Goal: Task Accomplishment & Management: Use online tool/utility

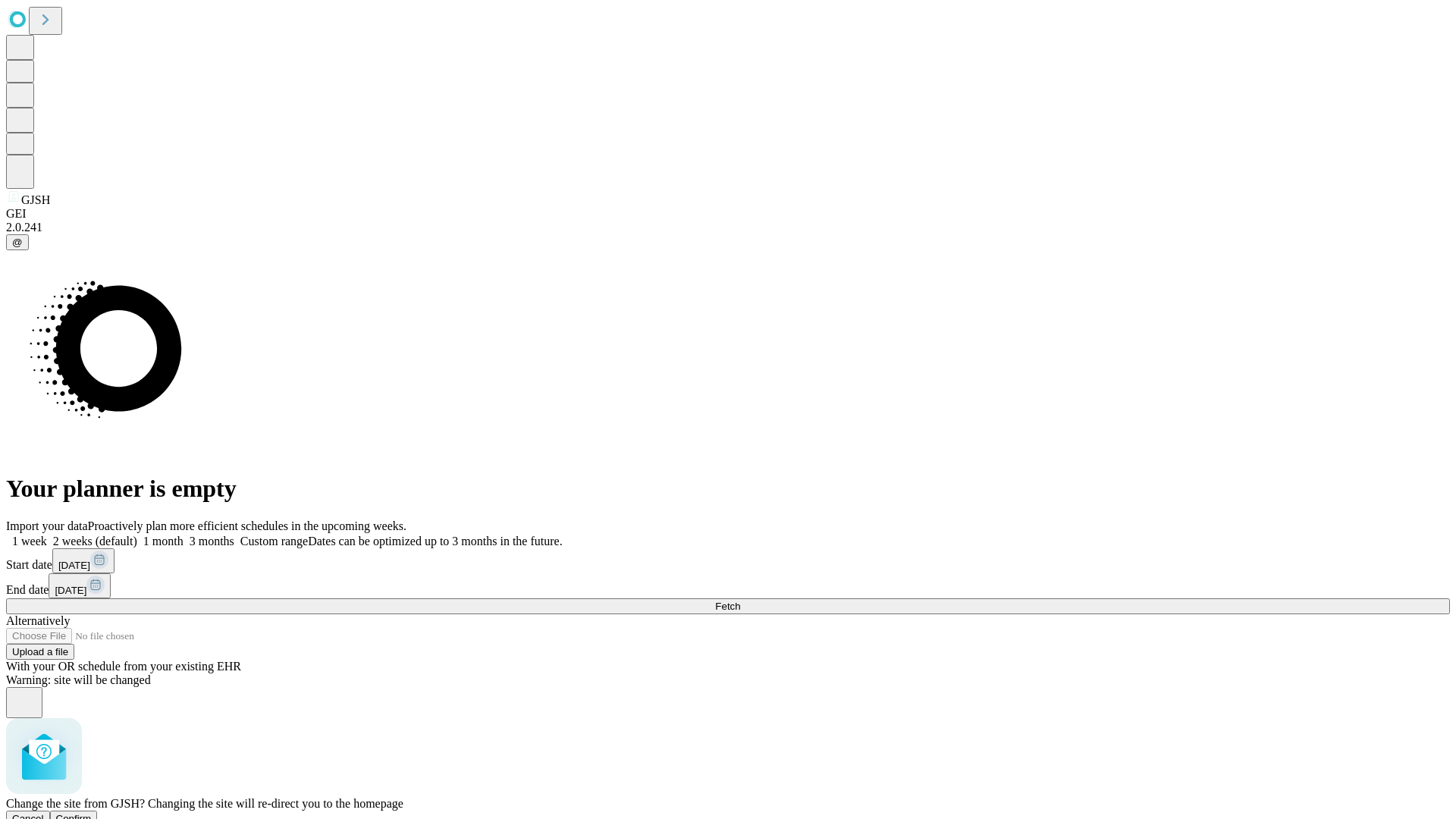
click at [91, 813] on span "Confirm" at bounding box center [73, 818] width 36 height 11
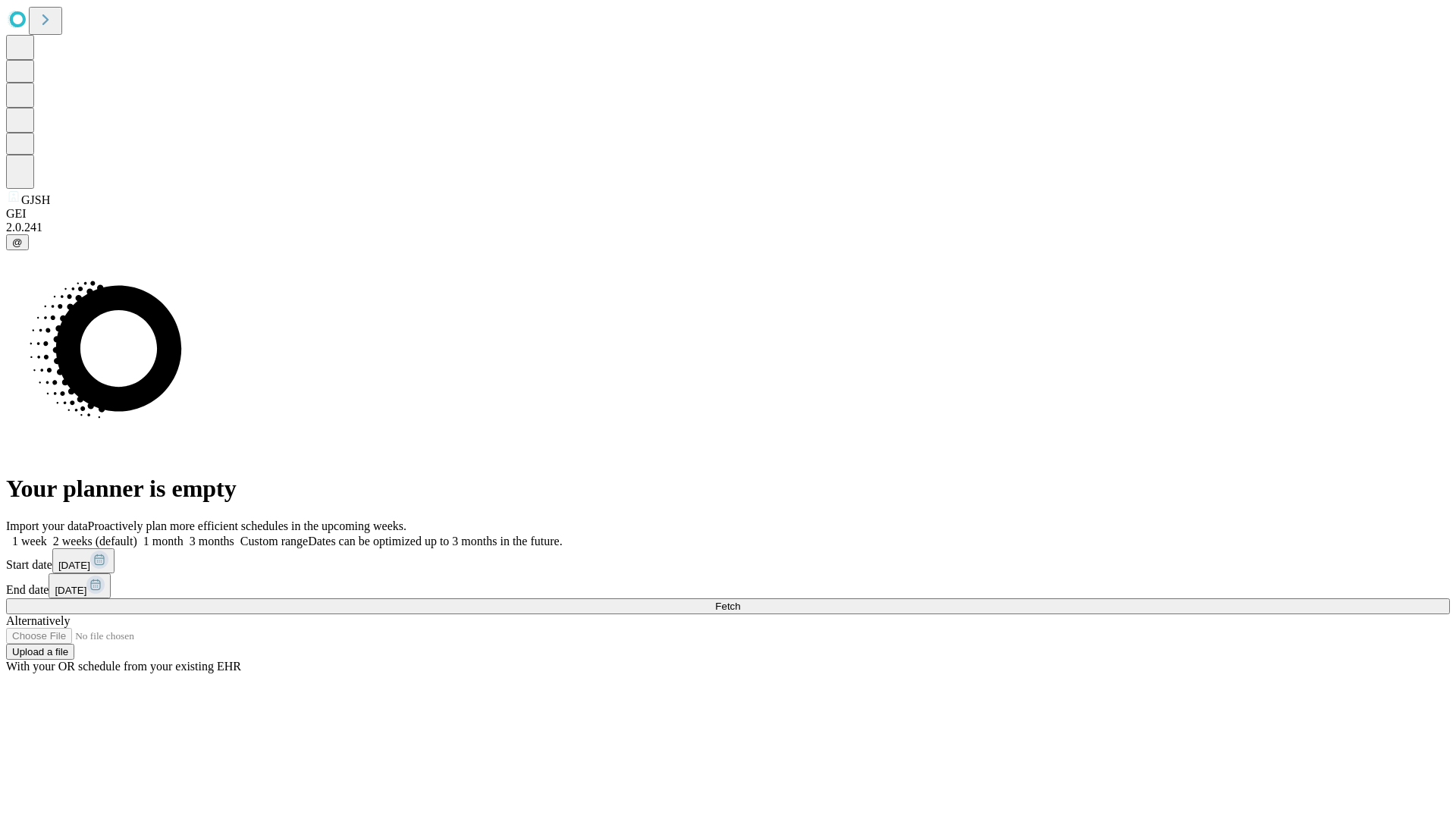
click at [138, 535] on label "2 weeks (default)" at bounding box center [92, 541] width 91 height 13
click at [740, 601] on span "Fetch" at bounding box center [727, 606] width 25 height 11
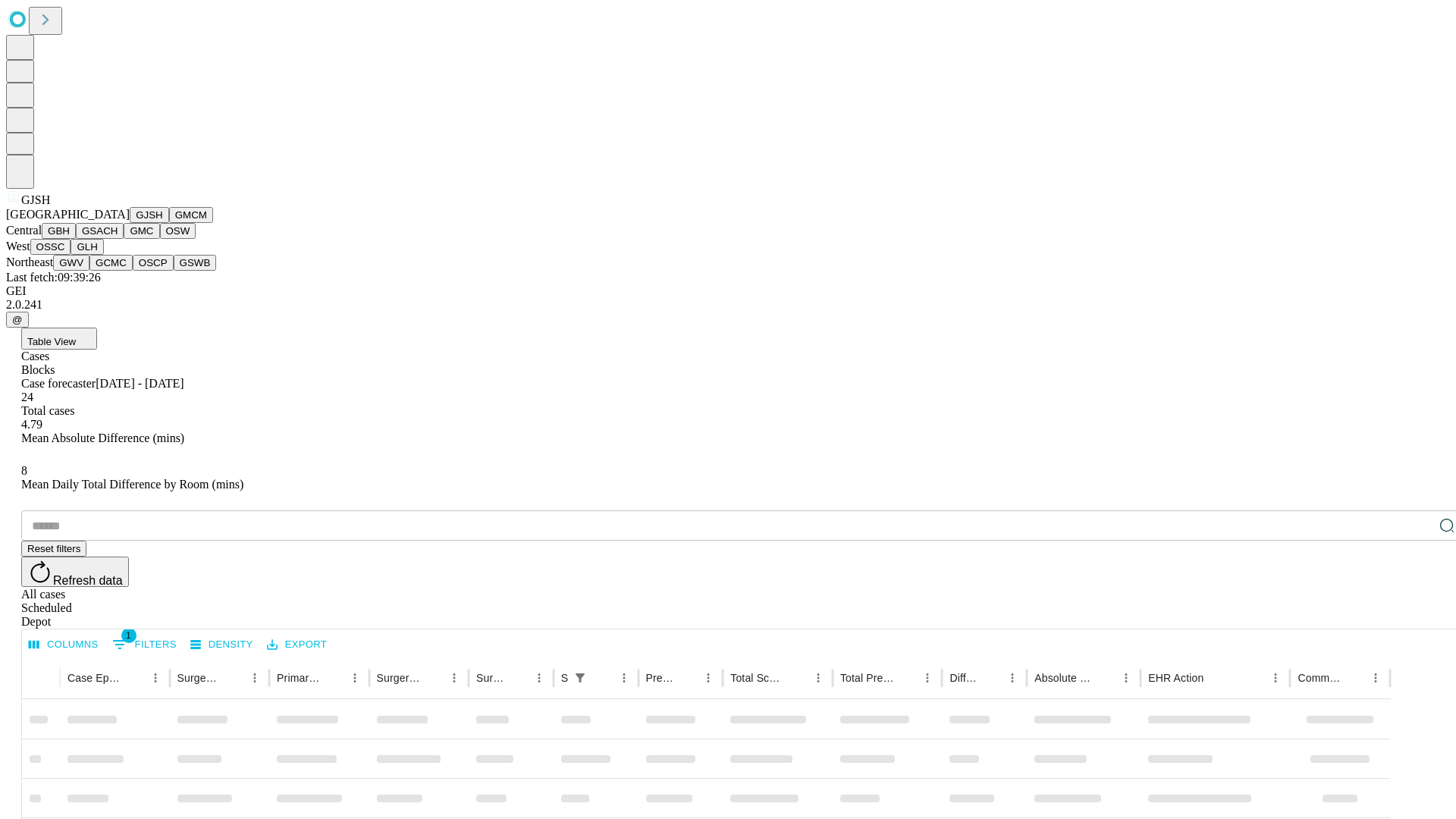
click at [169, 223] on button "GMCM" at bounding box center [191, 215] width 44 height 16
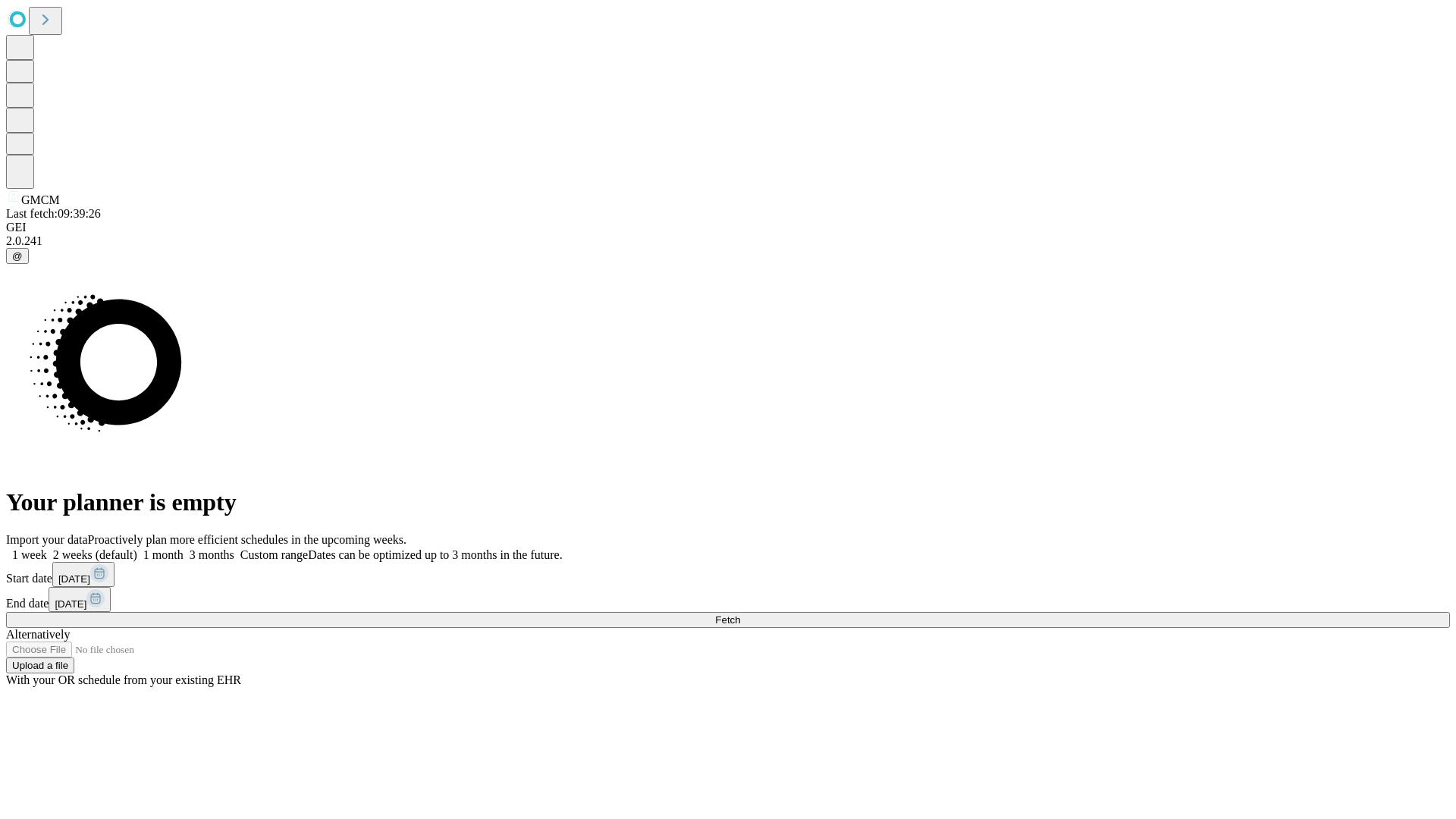
click at [138, 548] on label "2 weeks (default)" at bounding box center [92, 554] width 91 height 13
click at [740, 614] on span "Fetch" at bounding box center [727, 619] width 25 height 11
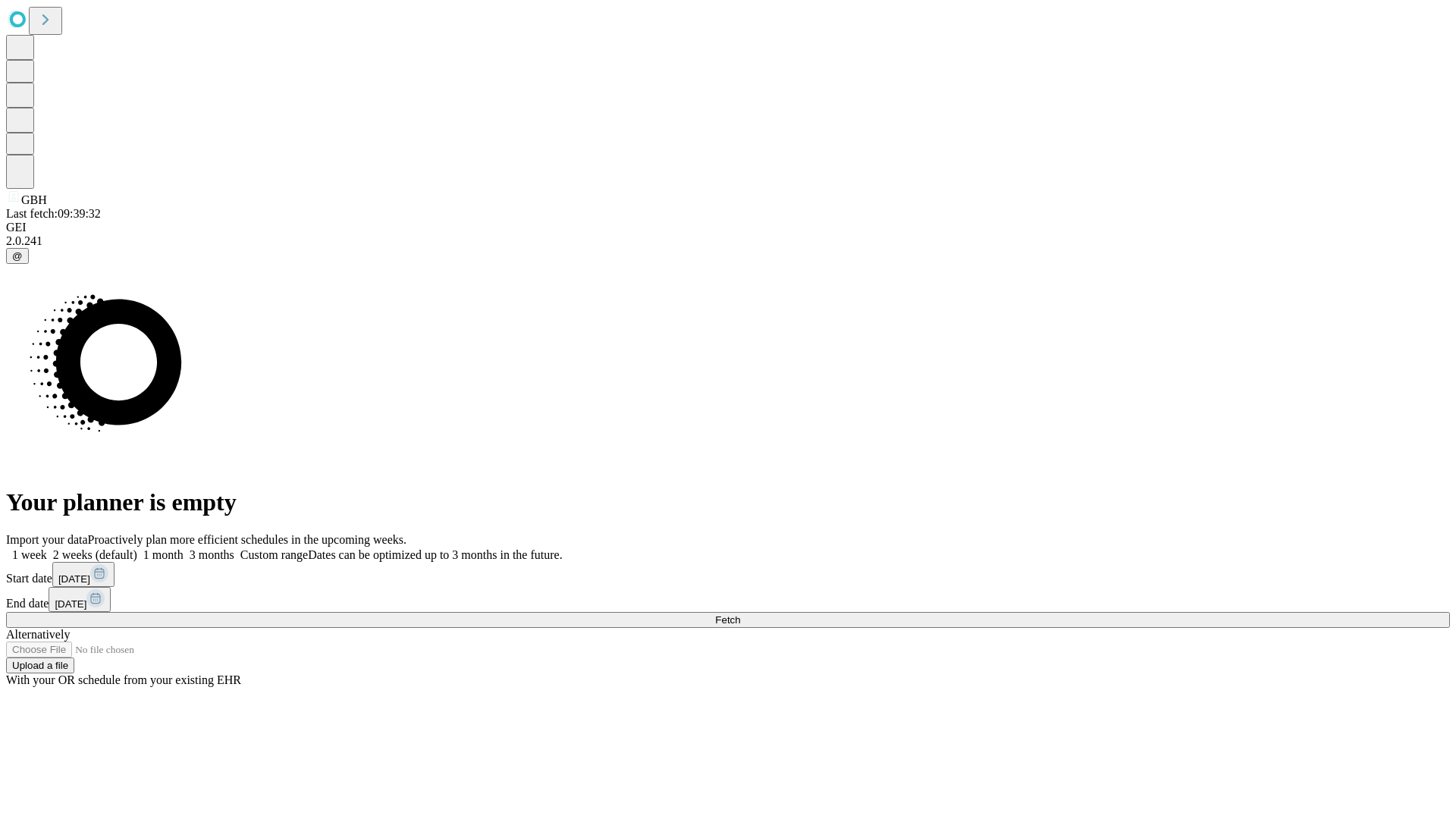
click at [138, 548] on label "2 weeks (default)" at bounding box center [92, 554] width 91 height 13
click at [740, 614] on span "Fetch" at bounding box center [727, 619] width 25 height 11
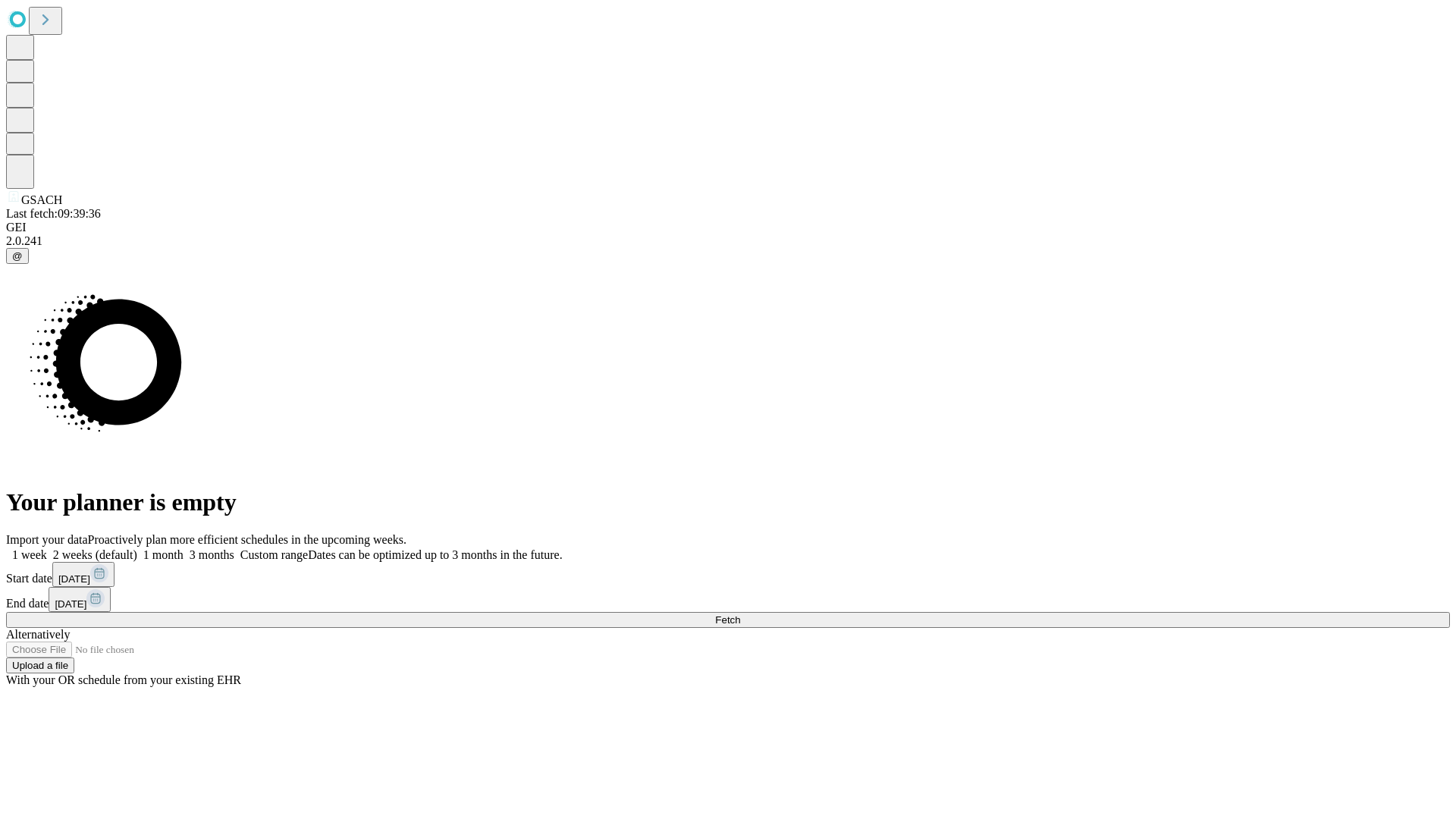
click at [138, 548] on label "2 weeks (default)" at bounding box center [92, 554] width 91 height 13
click at [740, 614] on span "Fetch" at bounding box center [727, 619] width 25 height 11
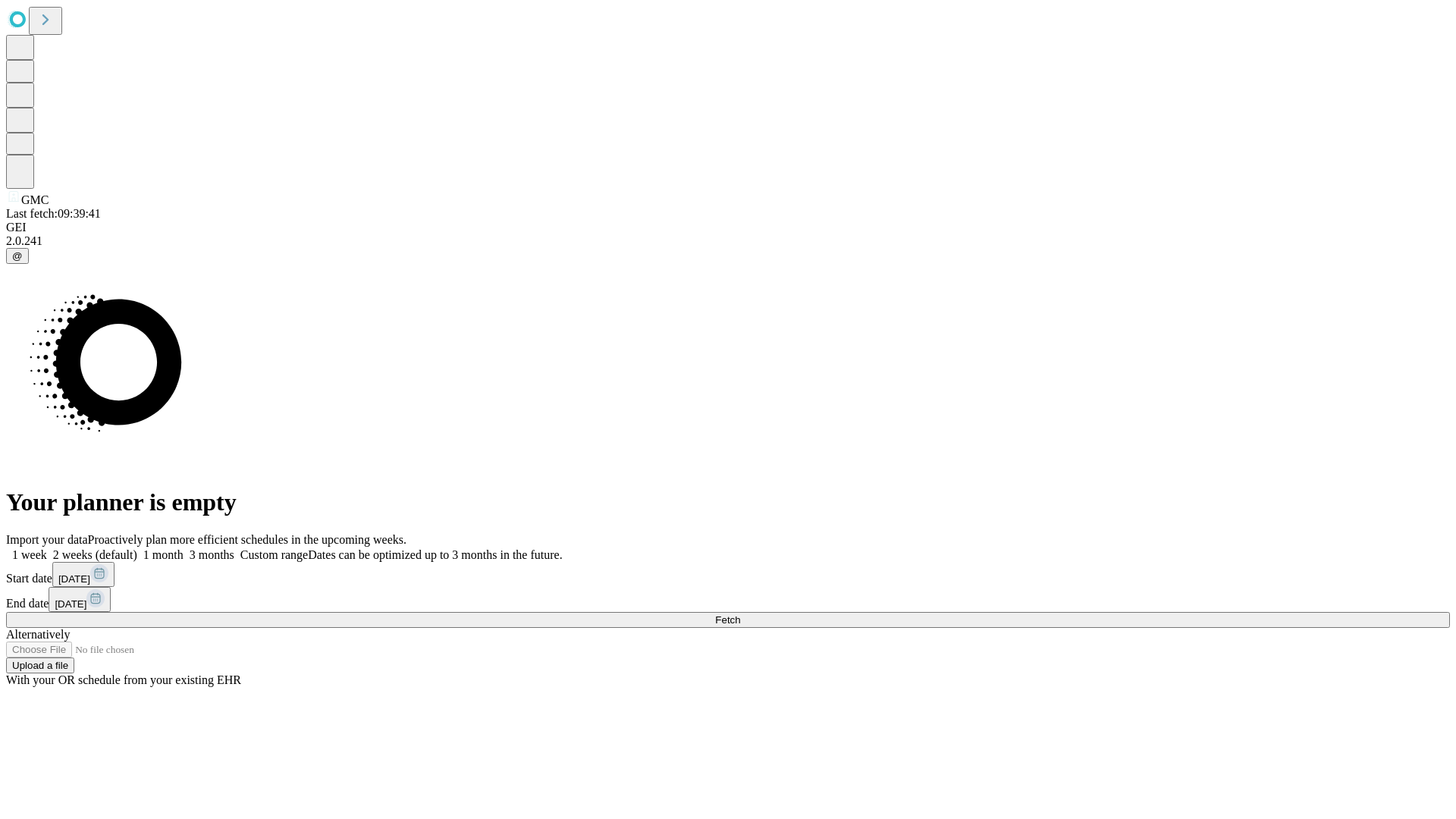
click at [138, 548] on label "2 weeks (default)" at bounding box center [92, 554] width 91 height 13
click at [740, 614] on span "Fetch" at bounding box center [727, 619] width 25 height 11
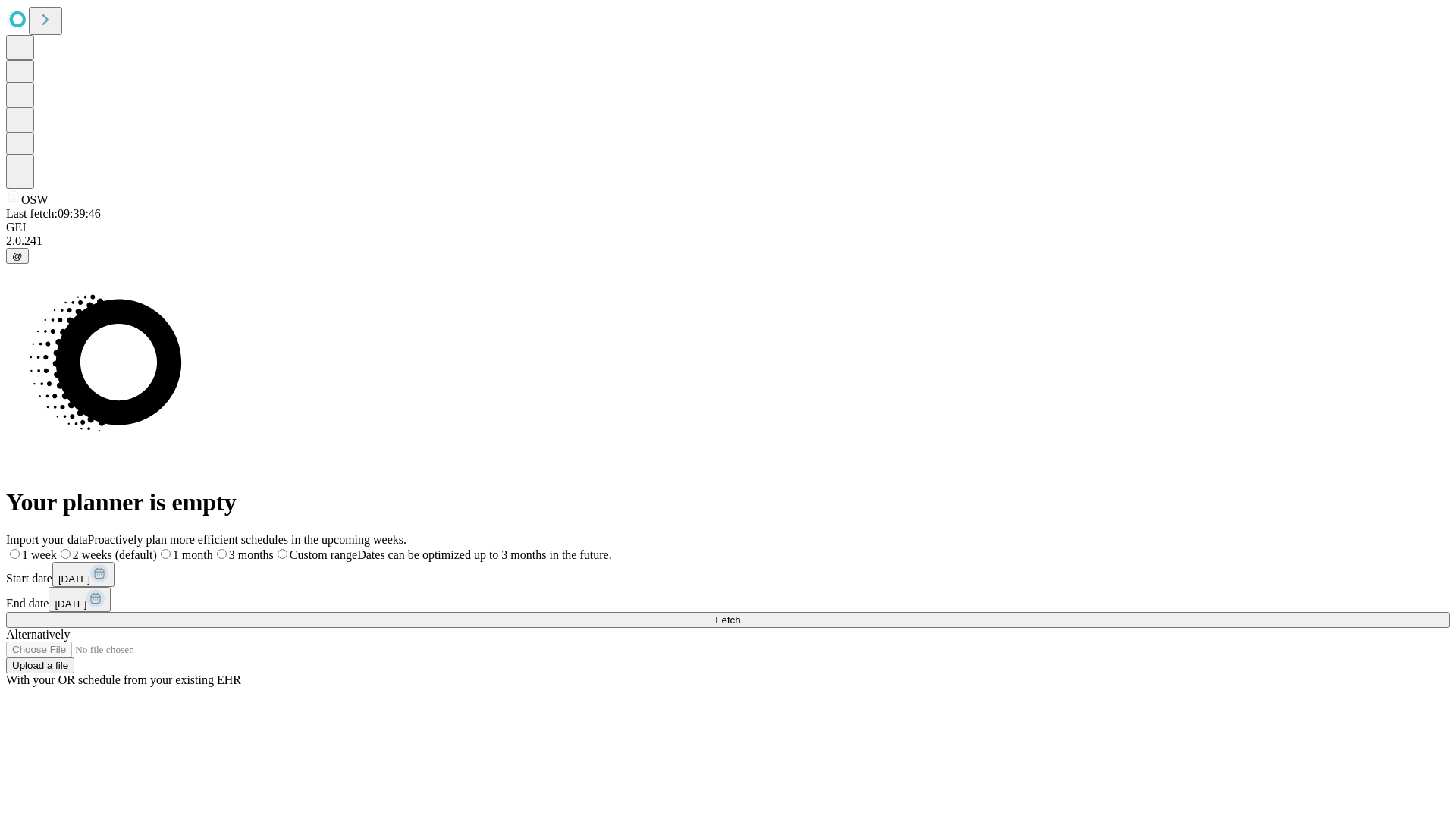
click at [740, 614] on span "Fetch" at bounding box center [727, 619] width 25 height 11
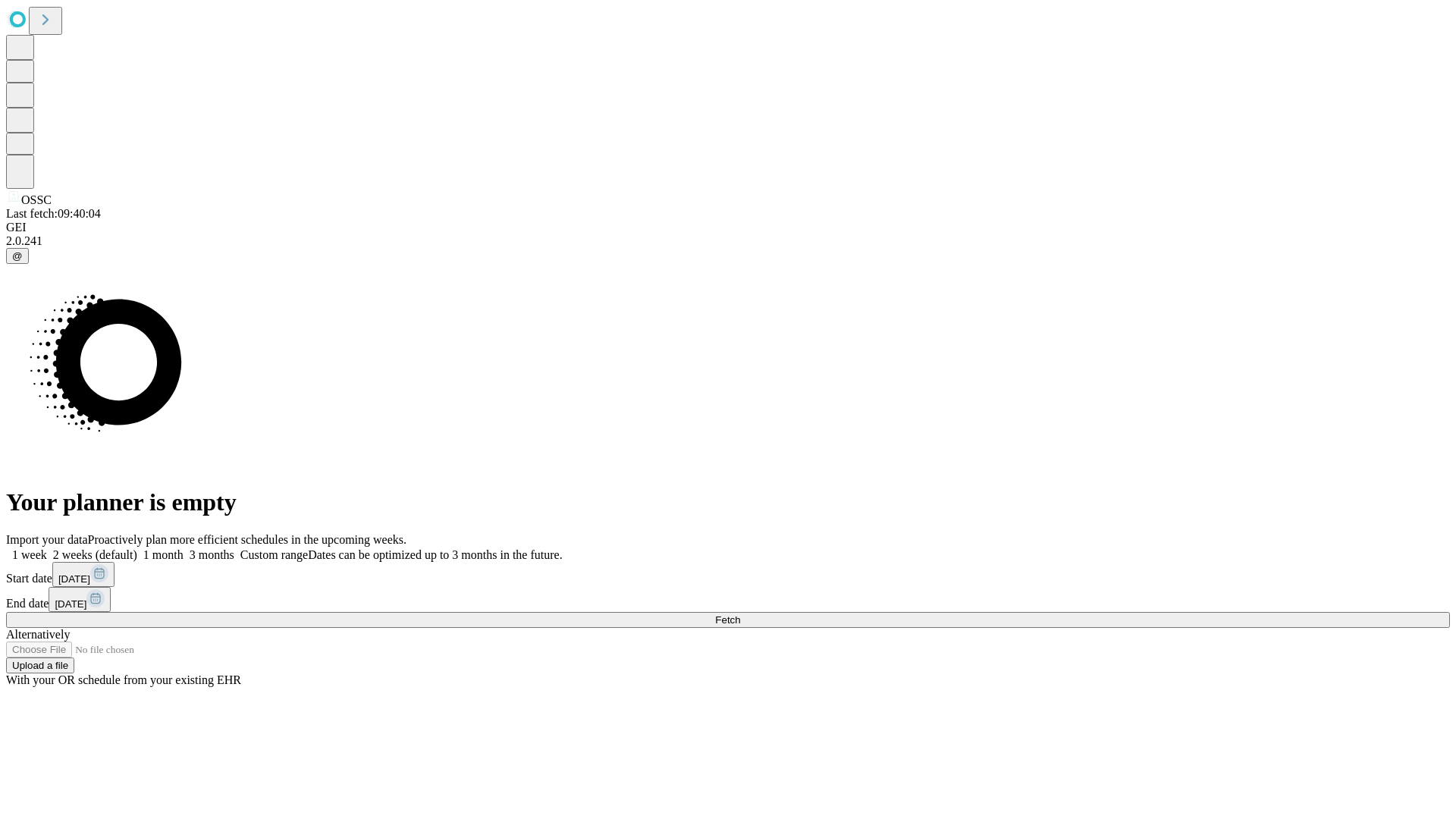
click at [138, 548] on label "2 weeks (default)" at bounding box center [92, 554] width 91 height 13
click at [740, 614] on span "Fetch" at bounding box center [727, 619] width 25 height 11
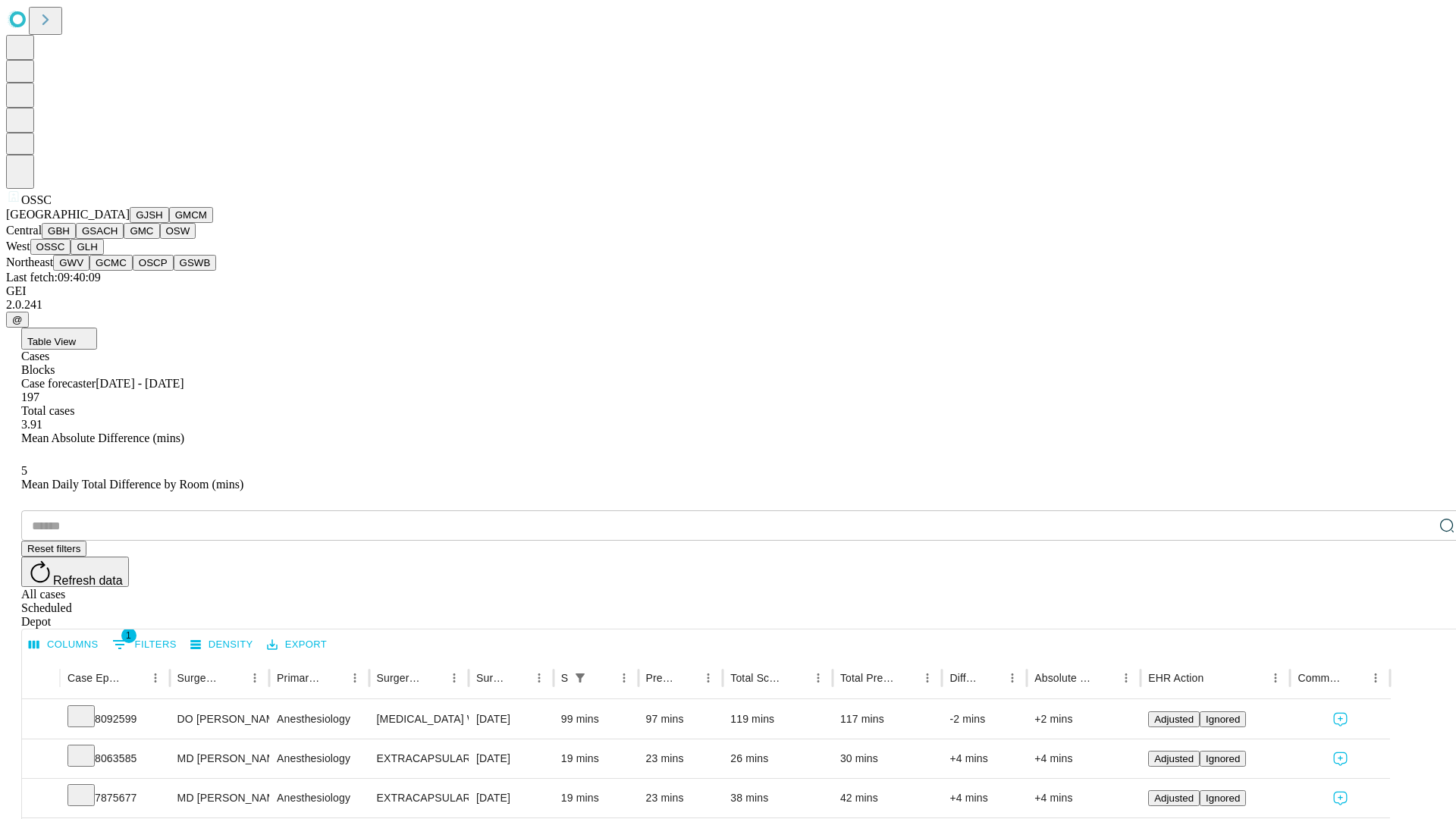
click at [103, 255] on button "GLH" at bounding box center [86, 247] width 32 height 16
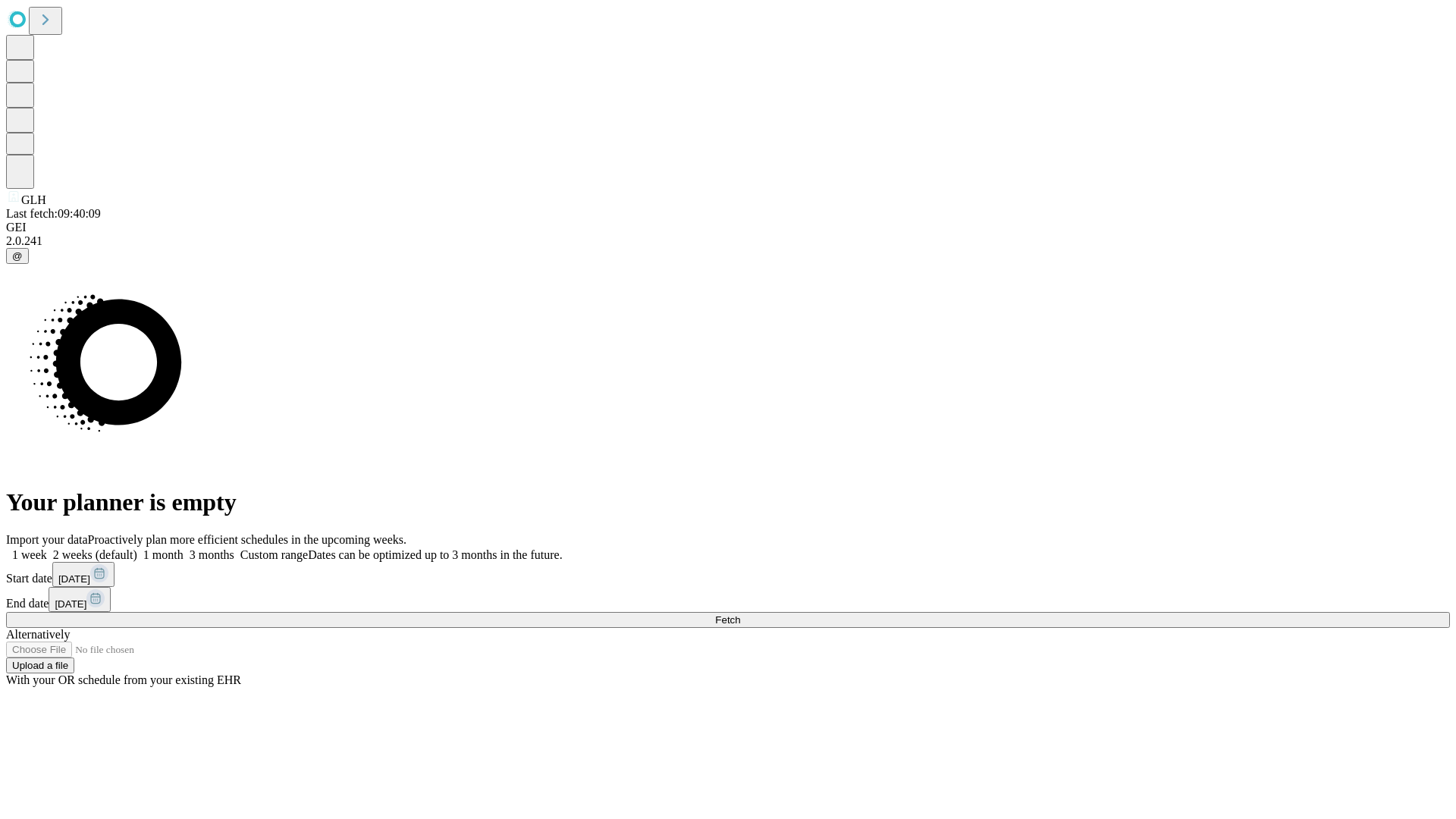
click at [138, 548] on label "2 weeks (default)" at bounding box center [92, 554] width 91 height 13
click at [740, 614] on span "Fetch" at bounding box center [727, 619] width 25 height 11
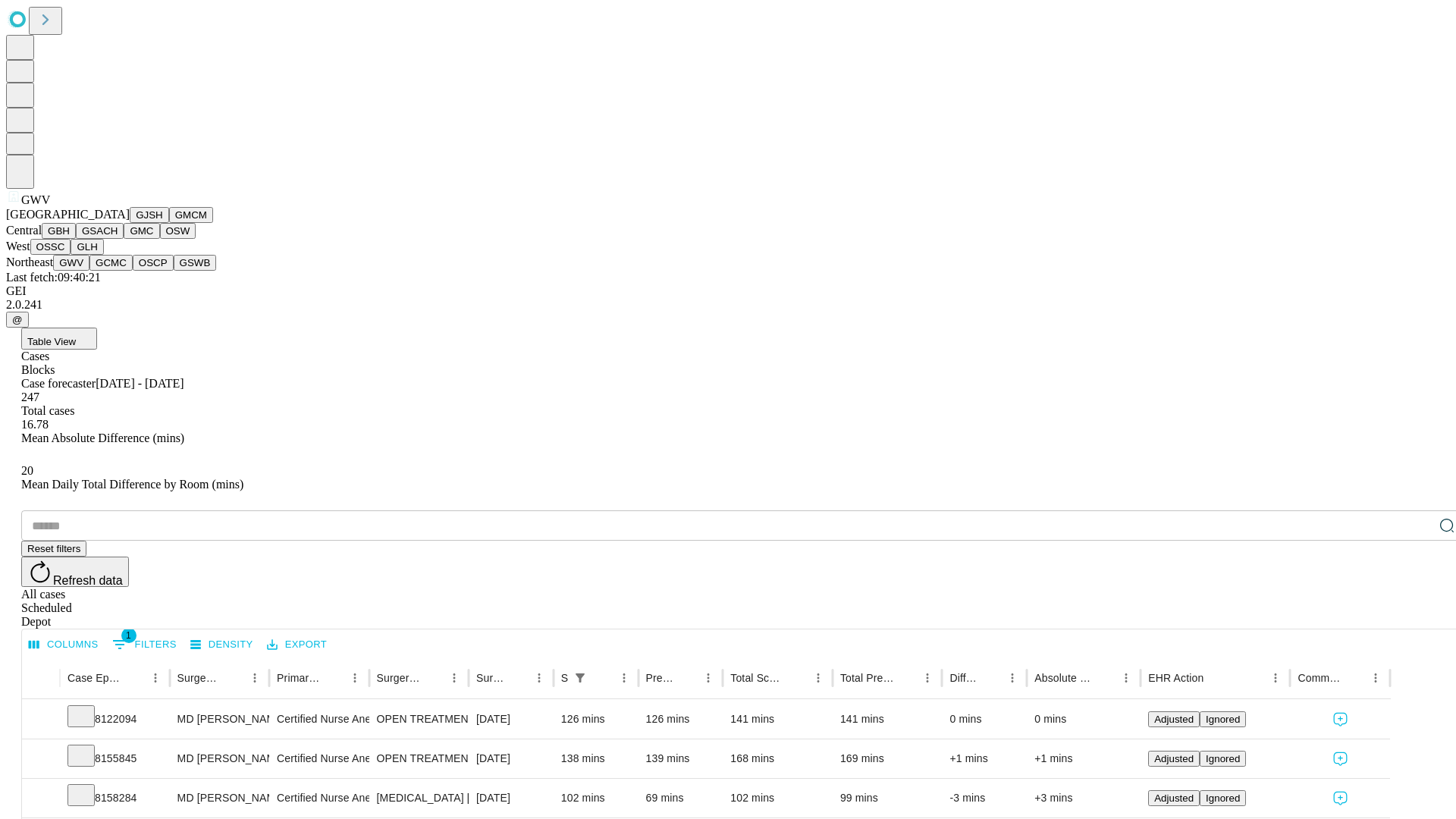
click at [118, 271] on button "GCMC" at bounding box center [111, 263] width 44 height 16
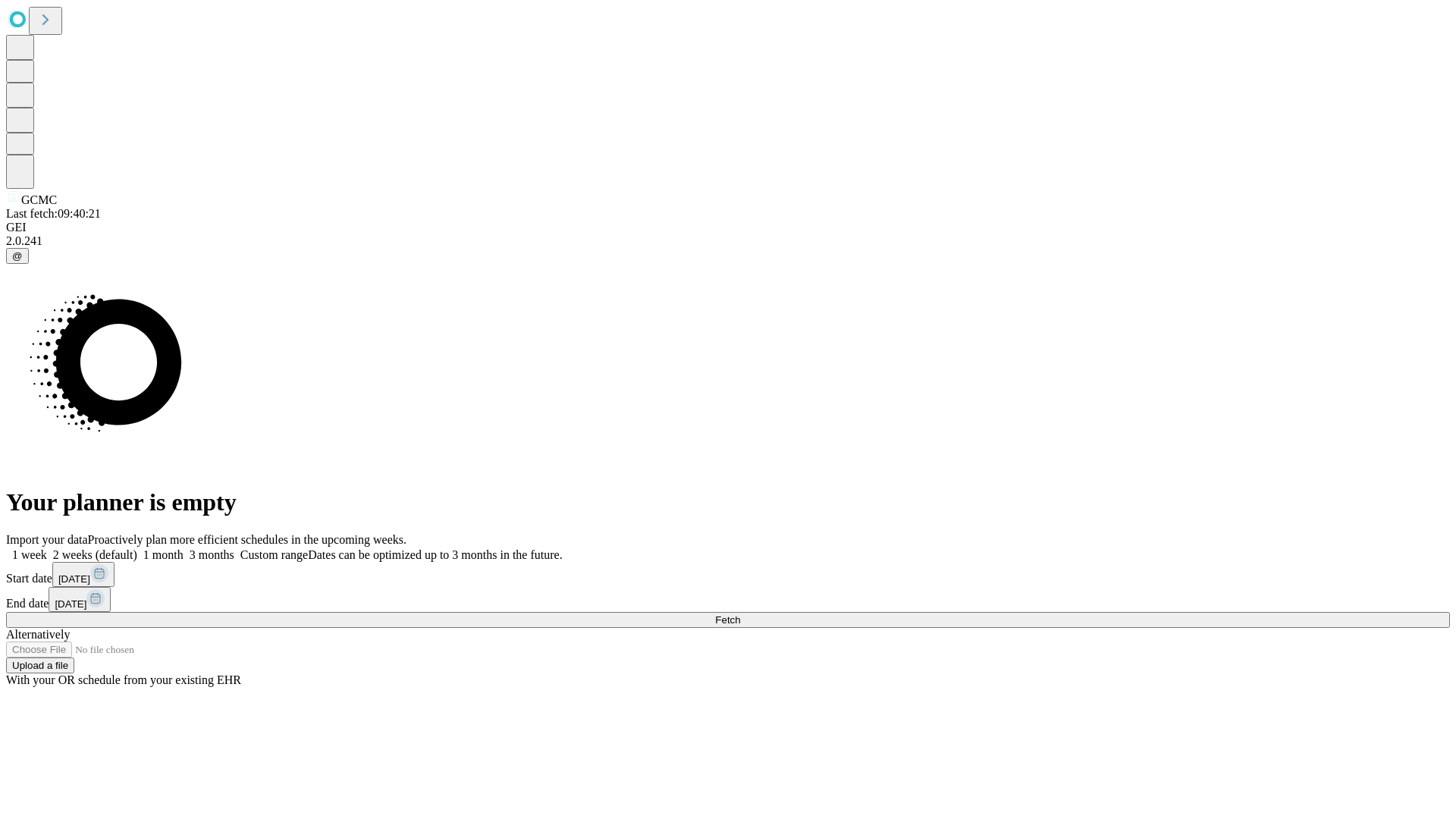
click at [138, 548] on label "2 weeks (default)" at bounding box center [92, 554] width 91 height 13
click at [740, 614] on span "Fetch" at bounding box center [727, 619] width 25 height 11
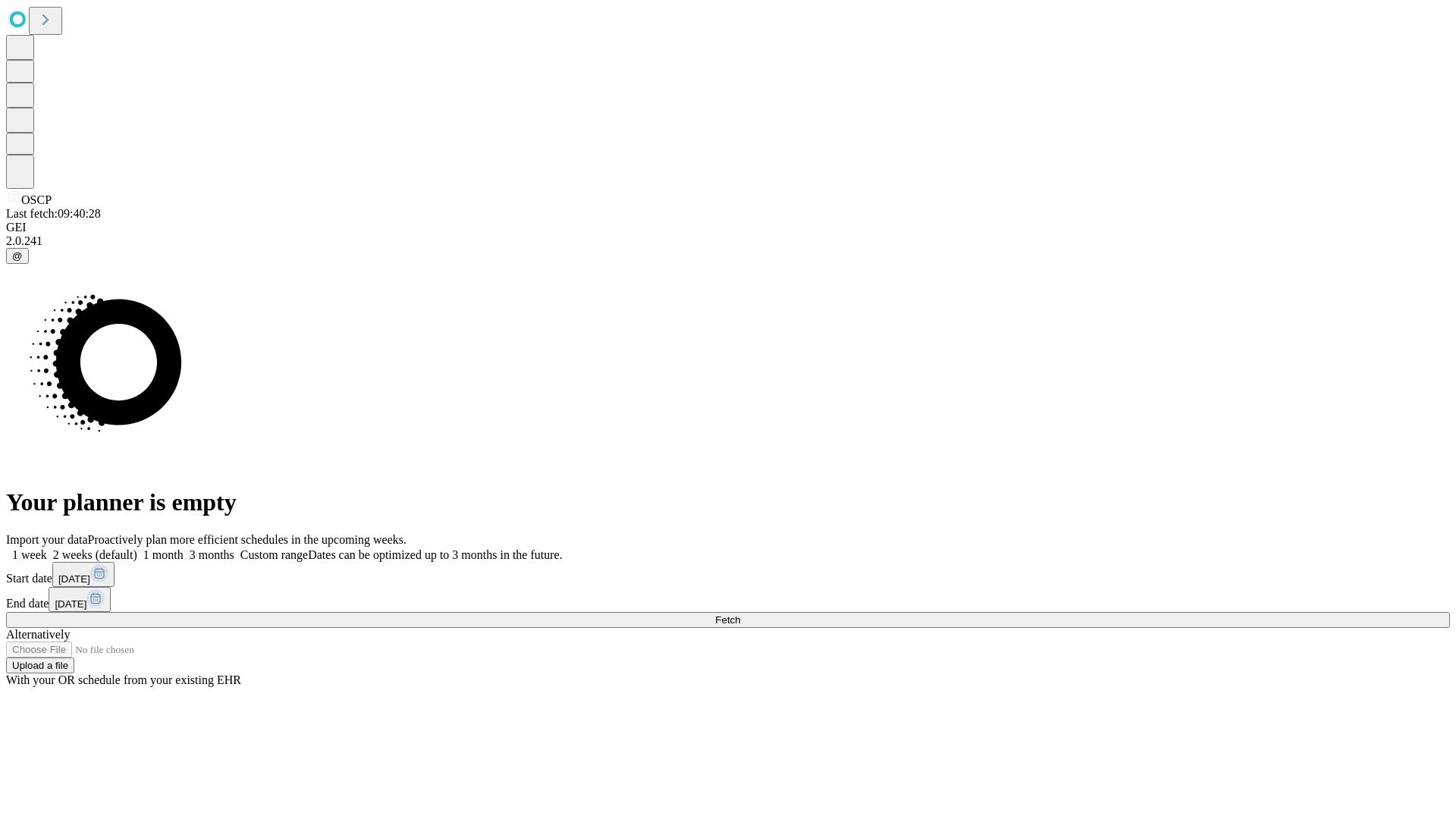
click at [138, 548] on label "2 weeks (default)" at bounding box center [92, 554] width 91 height 13
click at [740, 614] on span "Fetch" at bounding box center [727, 619] width 25 height 11
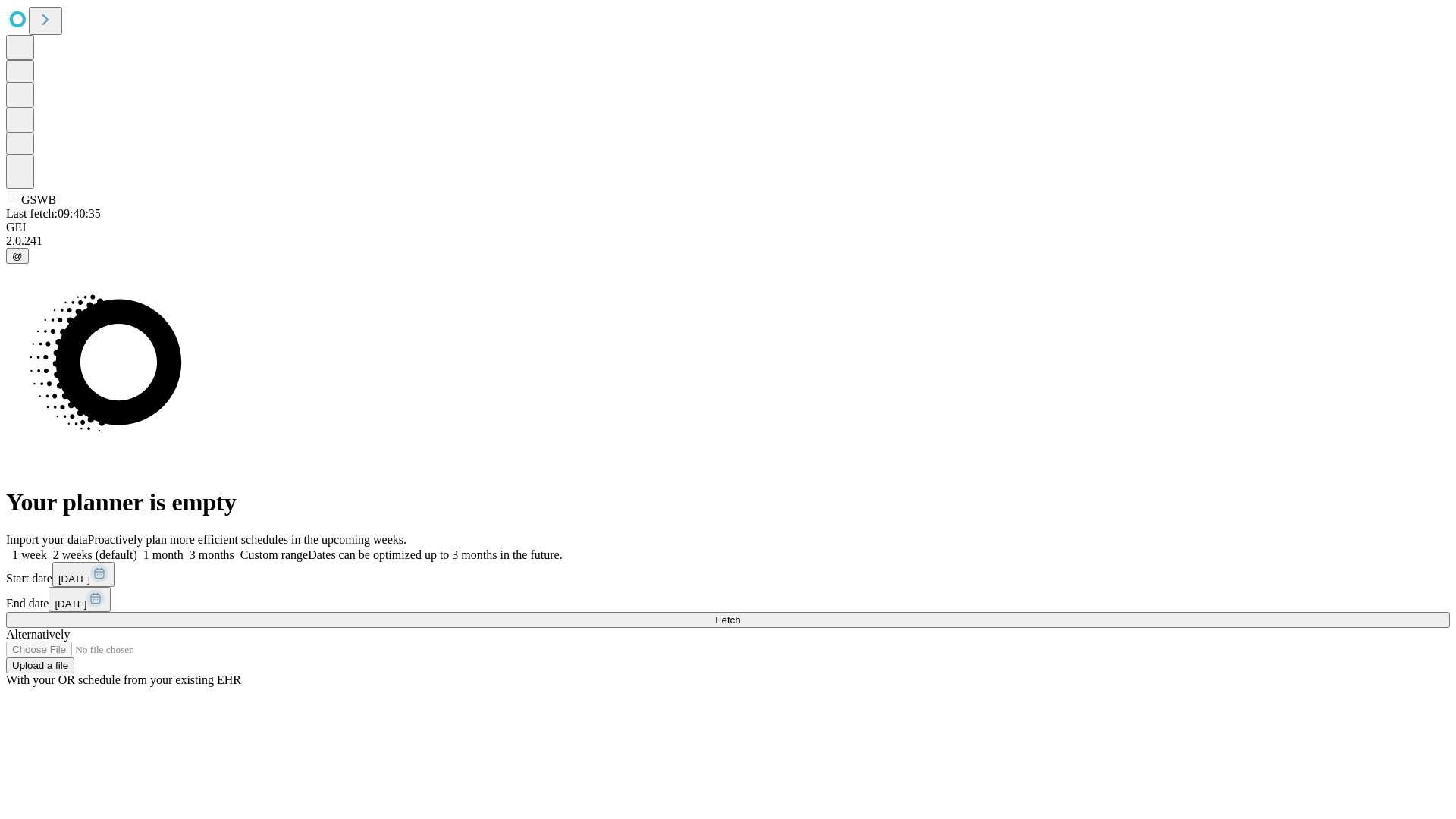
click at [138, 548] on label "2 weeks (default)" at bounding box center [92, 554] width 91 height 13
click at [740, 614] on span "Fetch" at bounding box center [727, 619] width 25 height 11
